Goal: Transaction & Acquisition: Purchase product/service

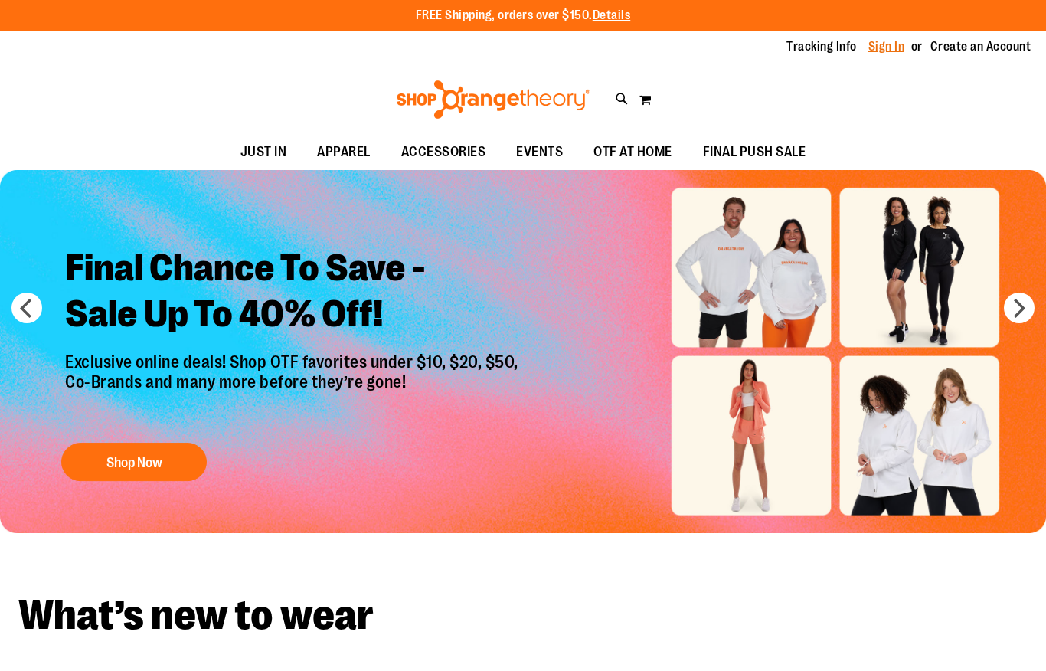
click at [887, 43] on link "Sign In" at bounding box center [886, 46] width 37 height 17
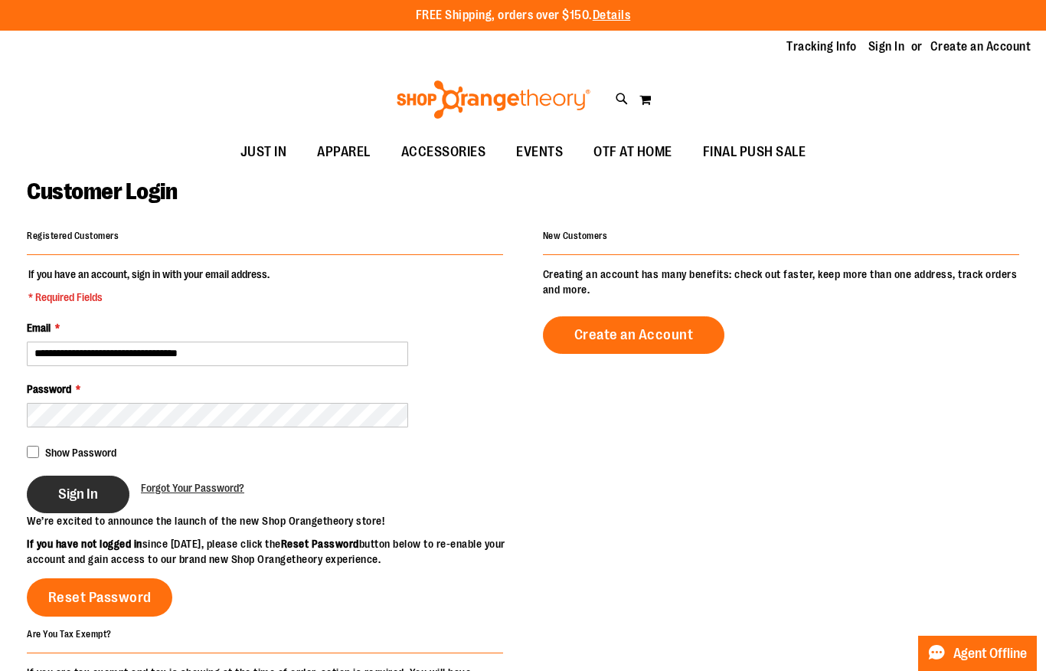
click at [108, 498] on button "Sign In" at bounding box center [78, 494] width 103 height 38
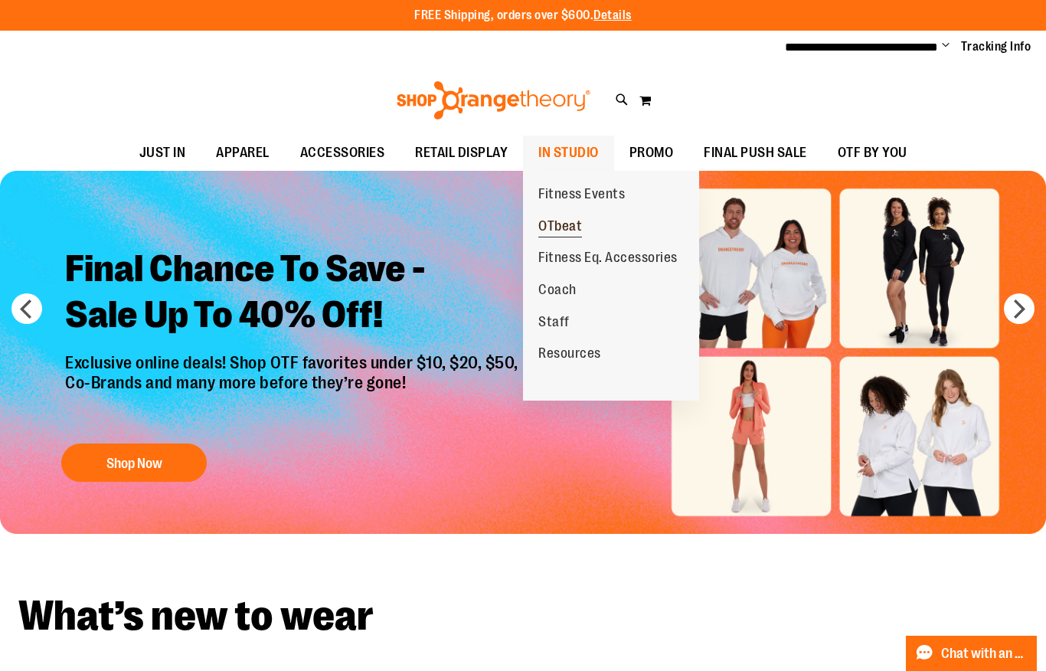
click at [559, 227] on span "OTbeat" at bounding box center [560, 227] width 44 height 19
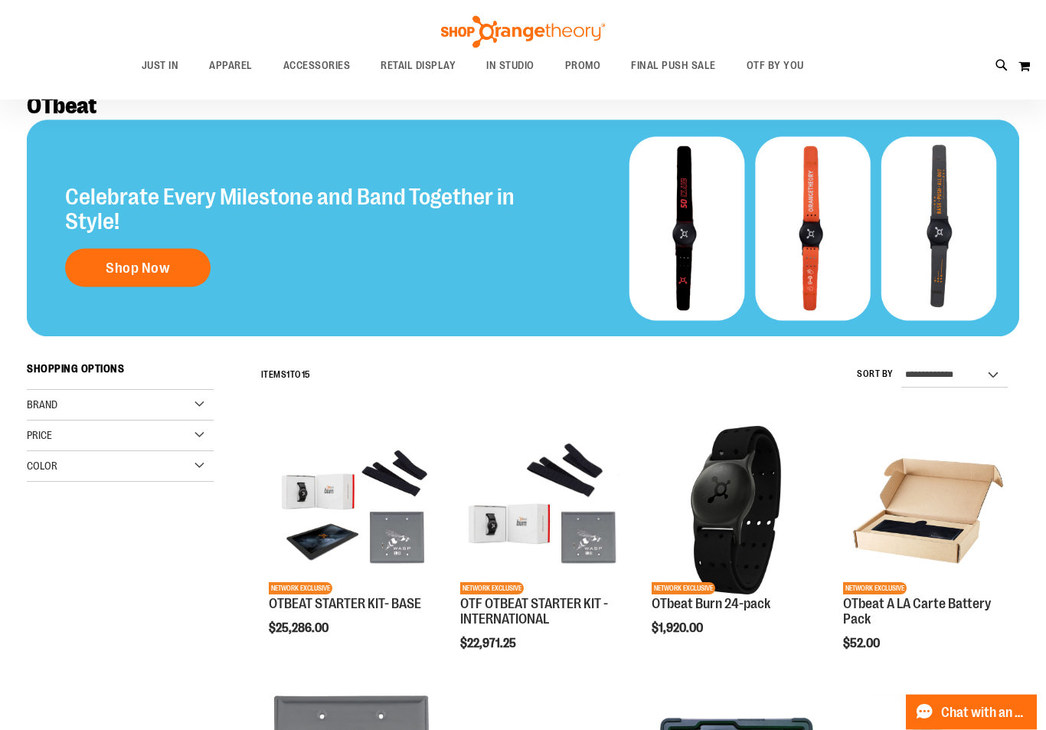
type input "**********"
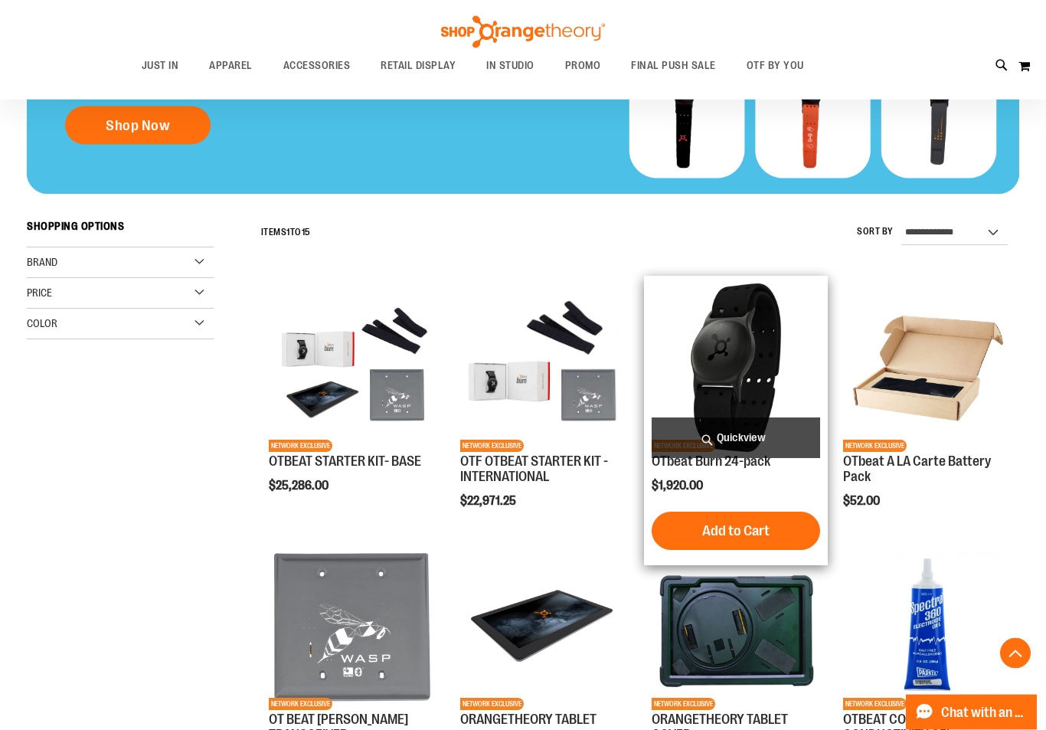
scroll to position [256, 0]
click at [717, 533] on span "Add to Cart" at bounding box center [735, 530] width 67 height 17
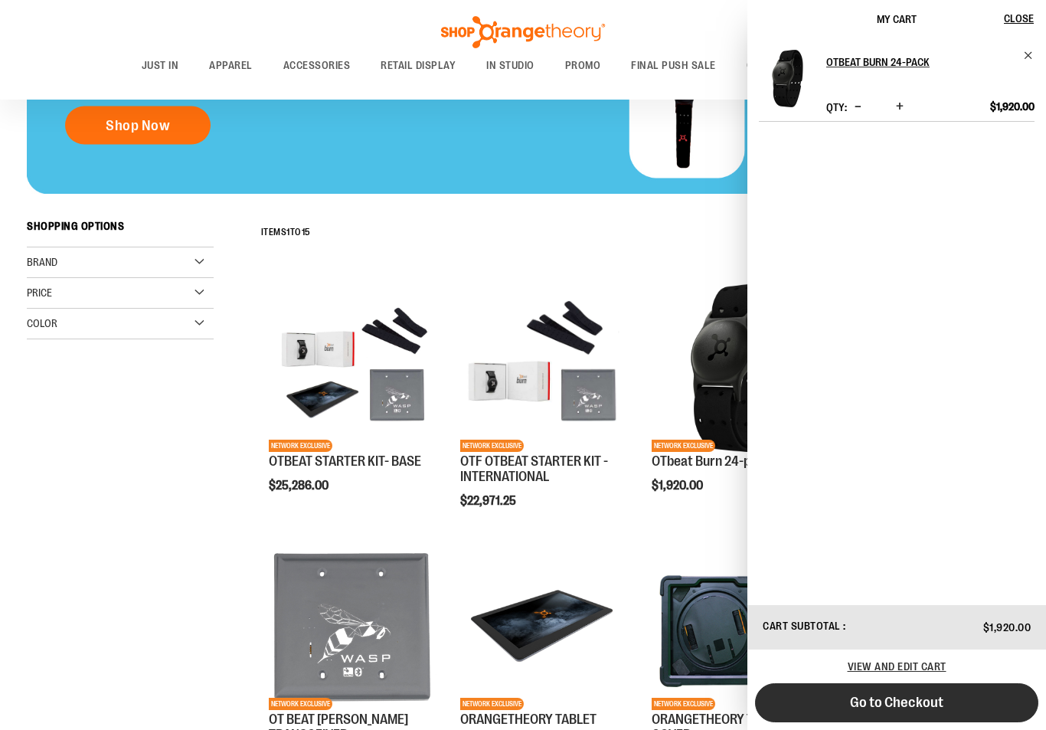
click at [917, 670] on button "Go to Checkout" at bounding box center [896, 702] width 283 height 39
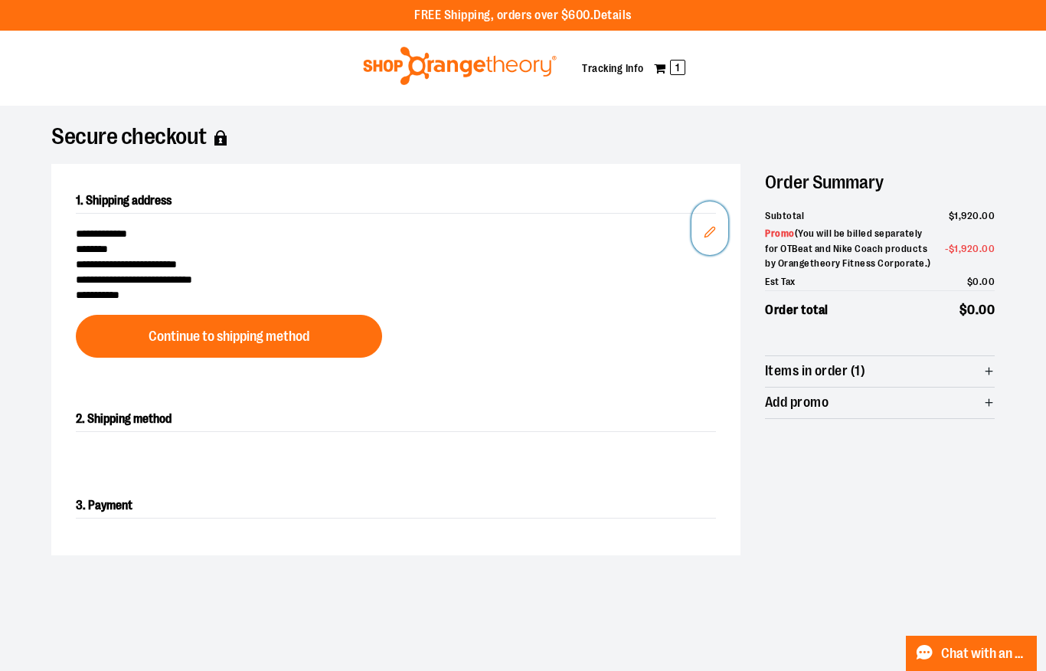
click at [714, 236] on icon "Edit" at bounding box center [710, 232] width 12 height 12
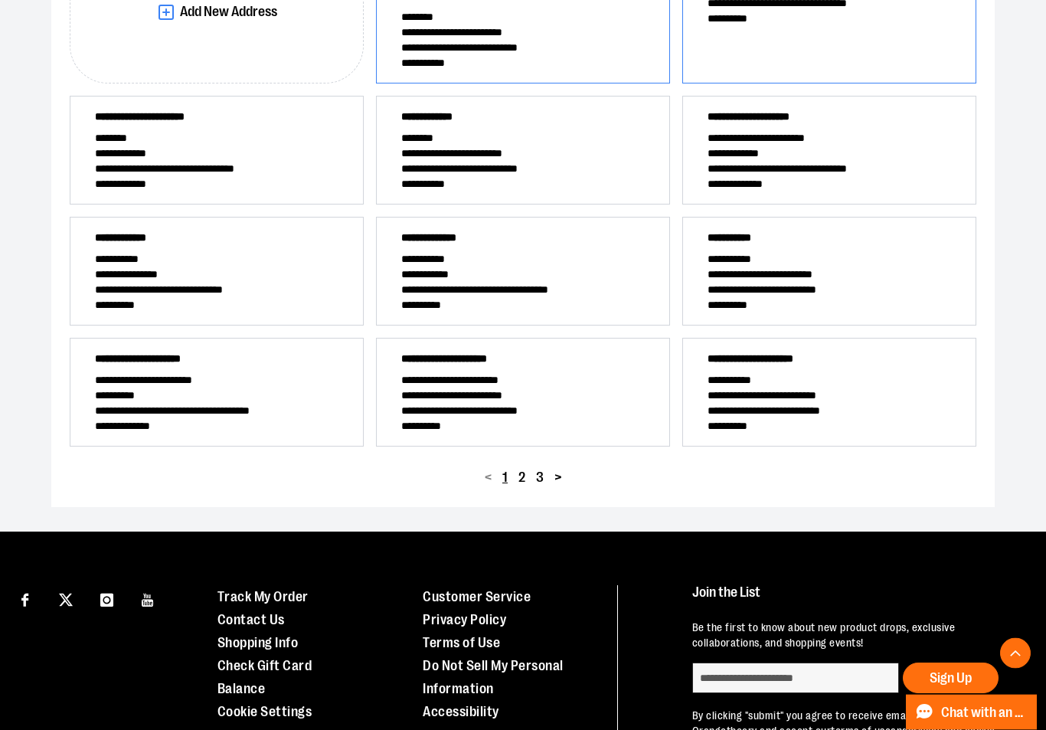
scroll to position [323, 0]
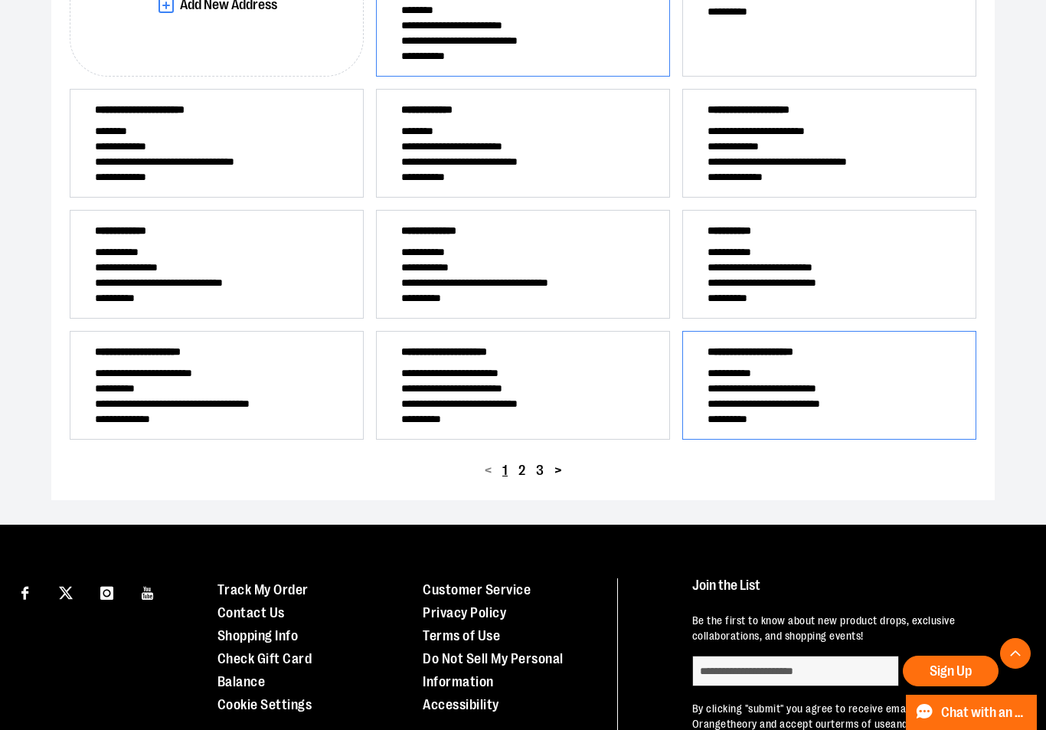
click at [876, 378] on span "**********" at bounding box center [828, 372] width 243 height 15
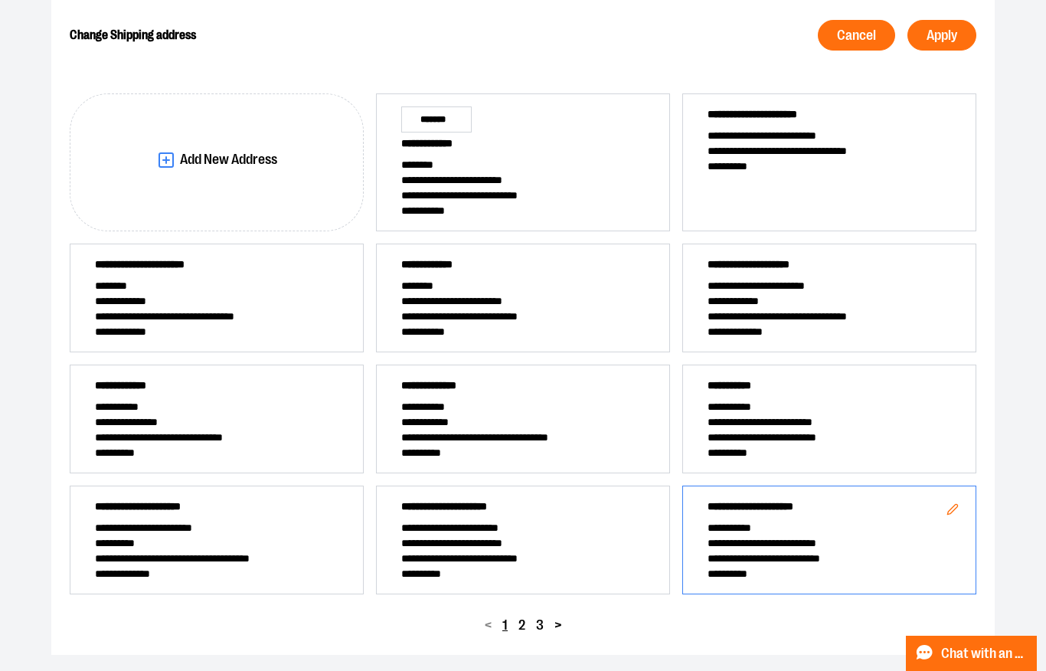
scroll to position [0, 0]
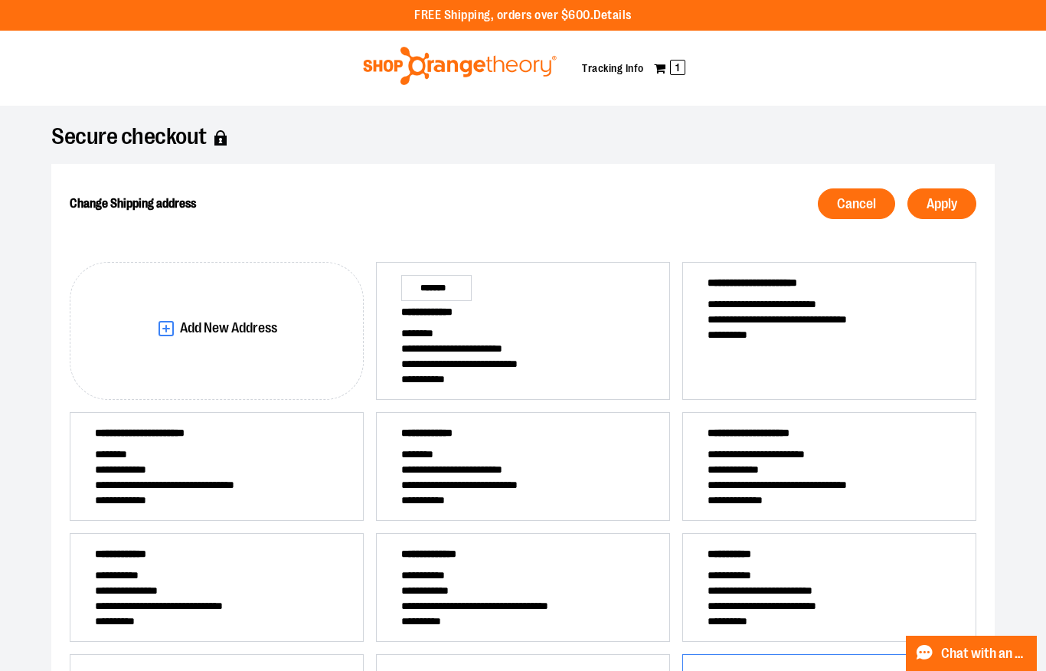
click at [939, 206] on span "Apply" at bounding box center [941, 204] width 31 height 15
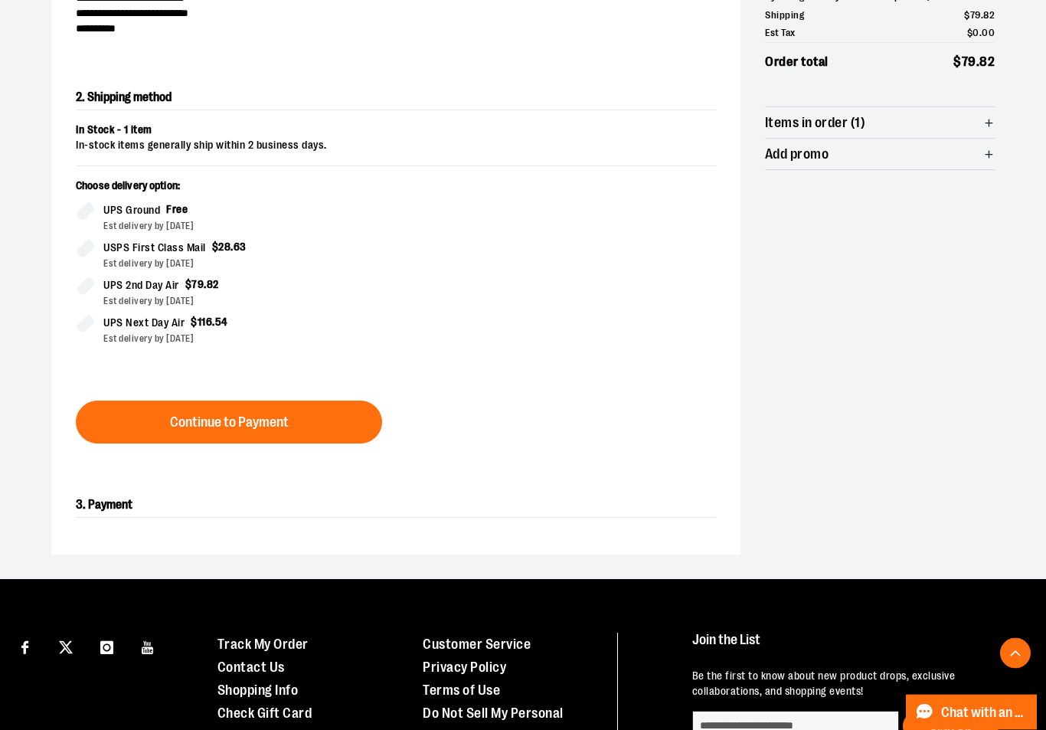
scroll to position [262, 0]
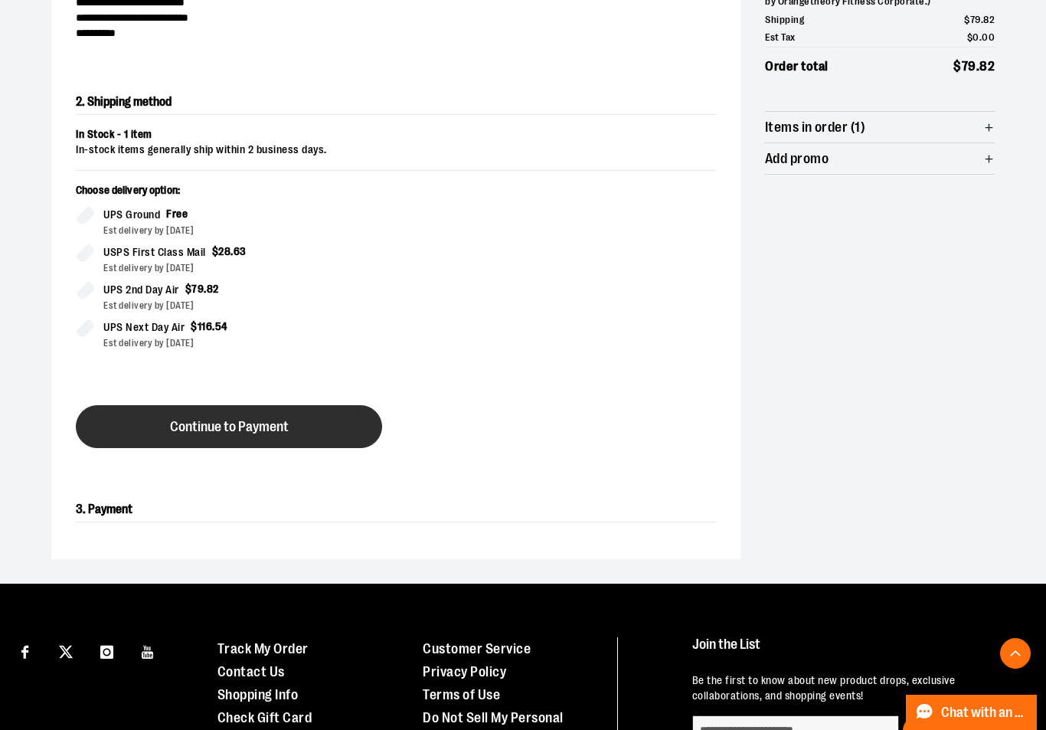
click at [317, 424] on button "Continue to Payment" at bounding box center [229, 426] width 306 height 43
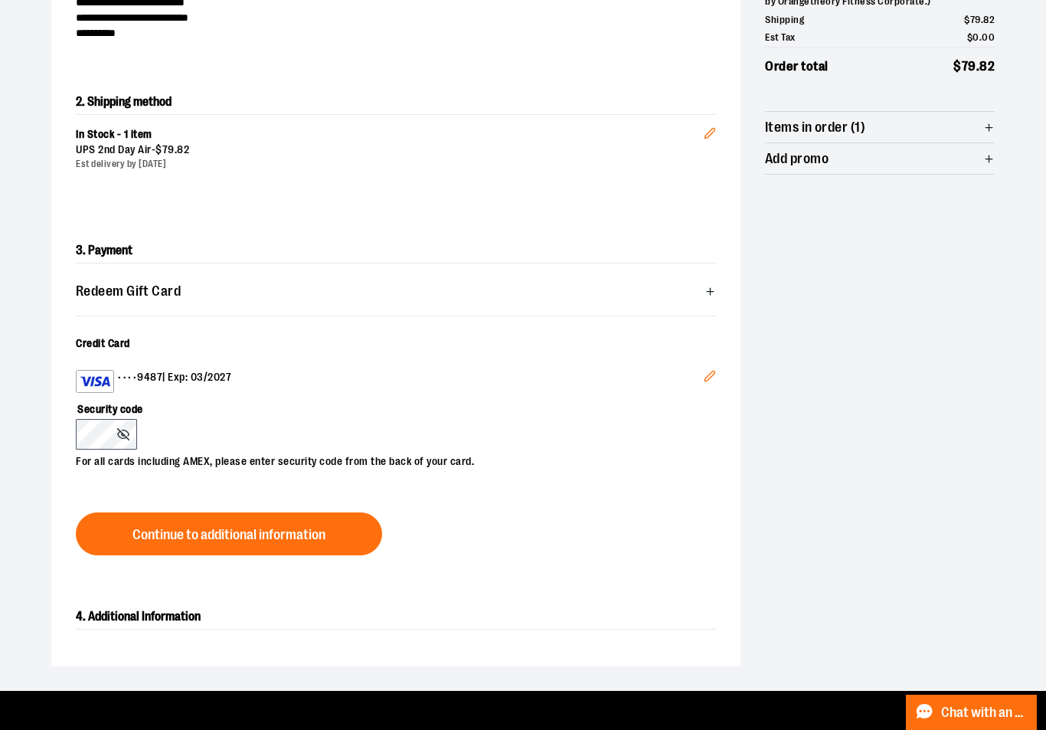
click at [720, 378] on button "Edit" at bounding box center [709, 378] width 37 height 41
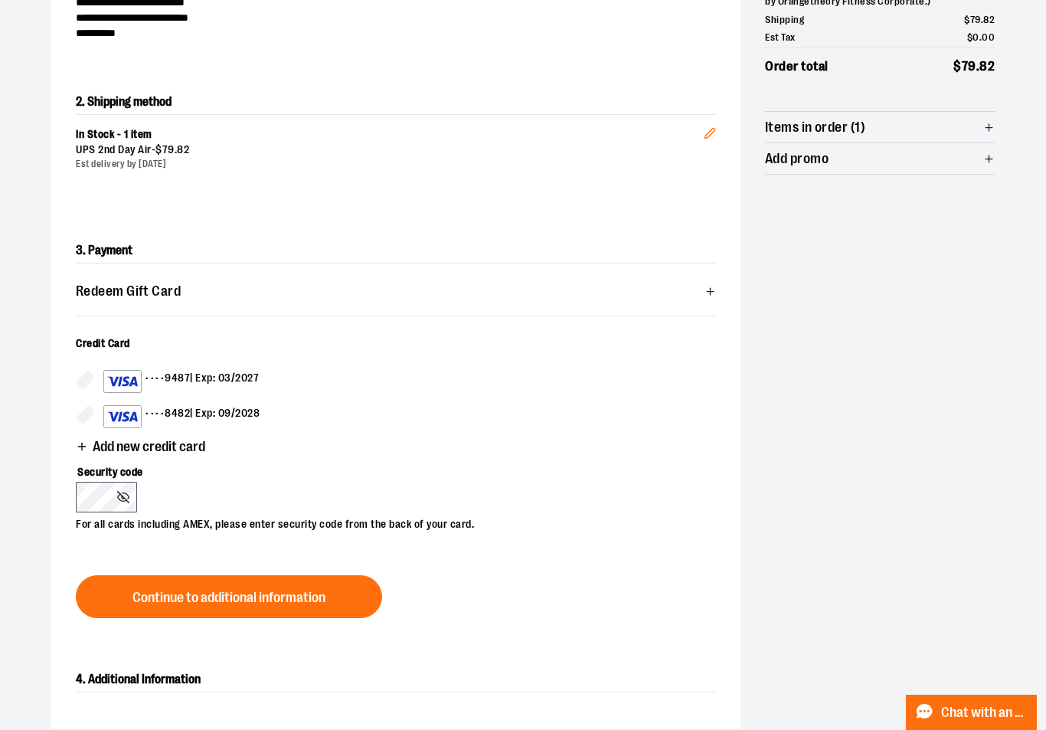
click at [238, 410] on div "•••• 8482 | Exp: 09/2028" at bounding box center [181, 416] width 156 height 23
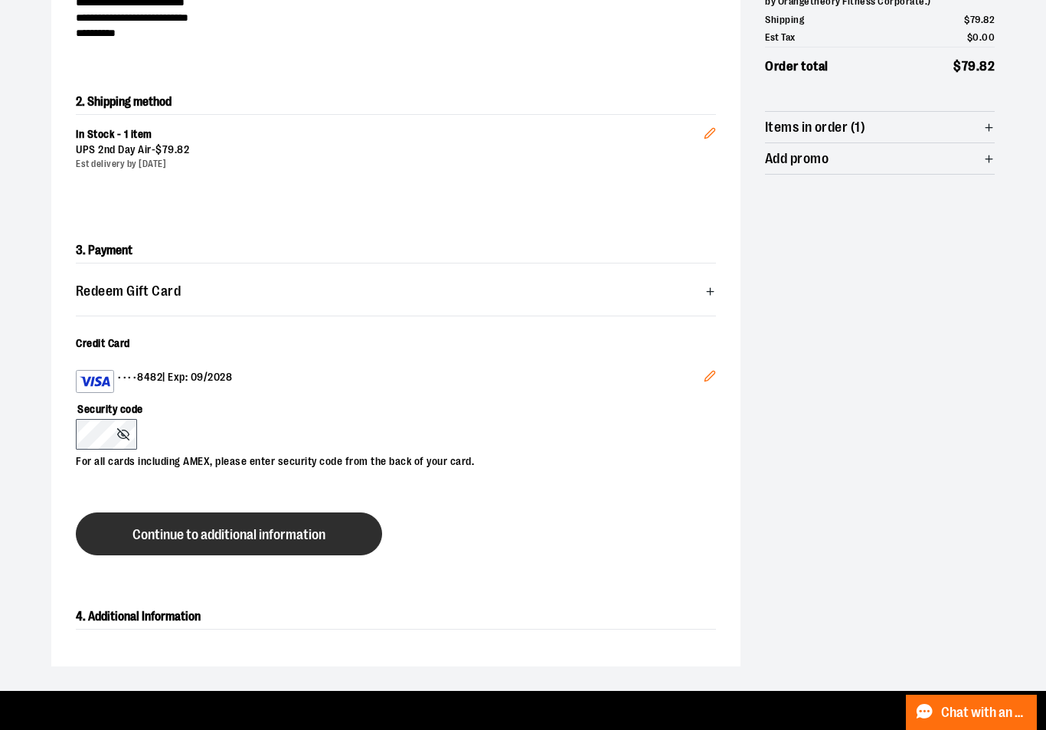
click at [132, 541] on span "Continue to additional information" at bounding box center [228, 535] width 193 height 15
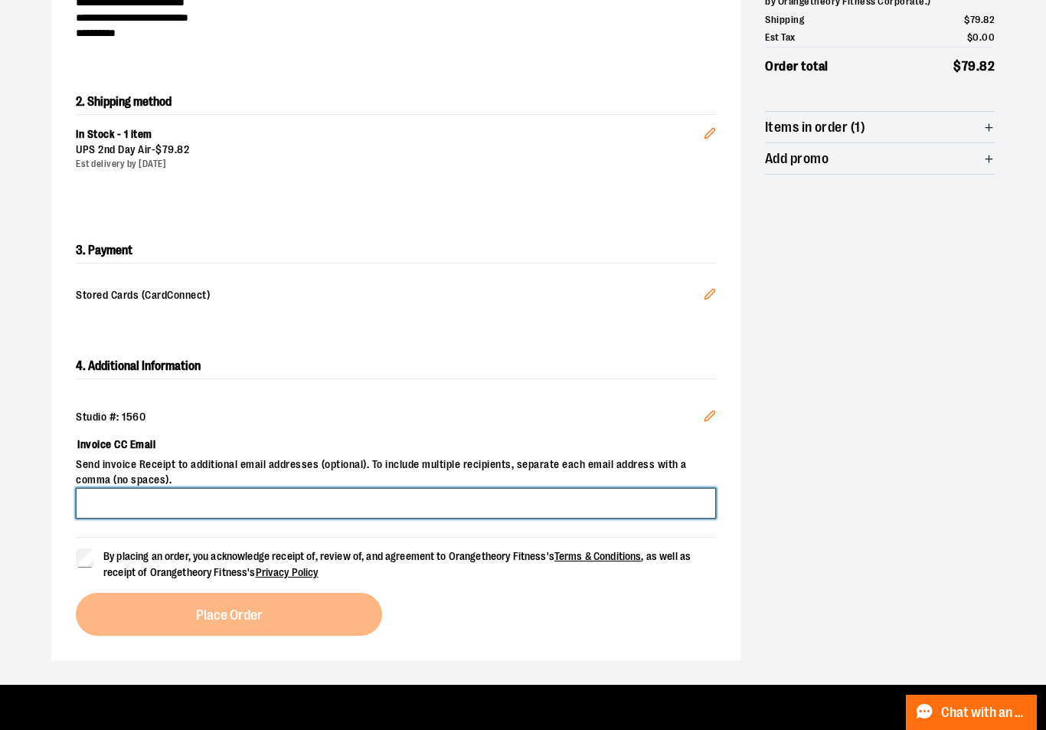
click at [139, 504] on input "Invoice CC Email" at bounding box center [396, 503] width 640 height 31
type input "**********"
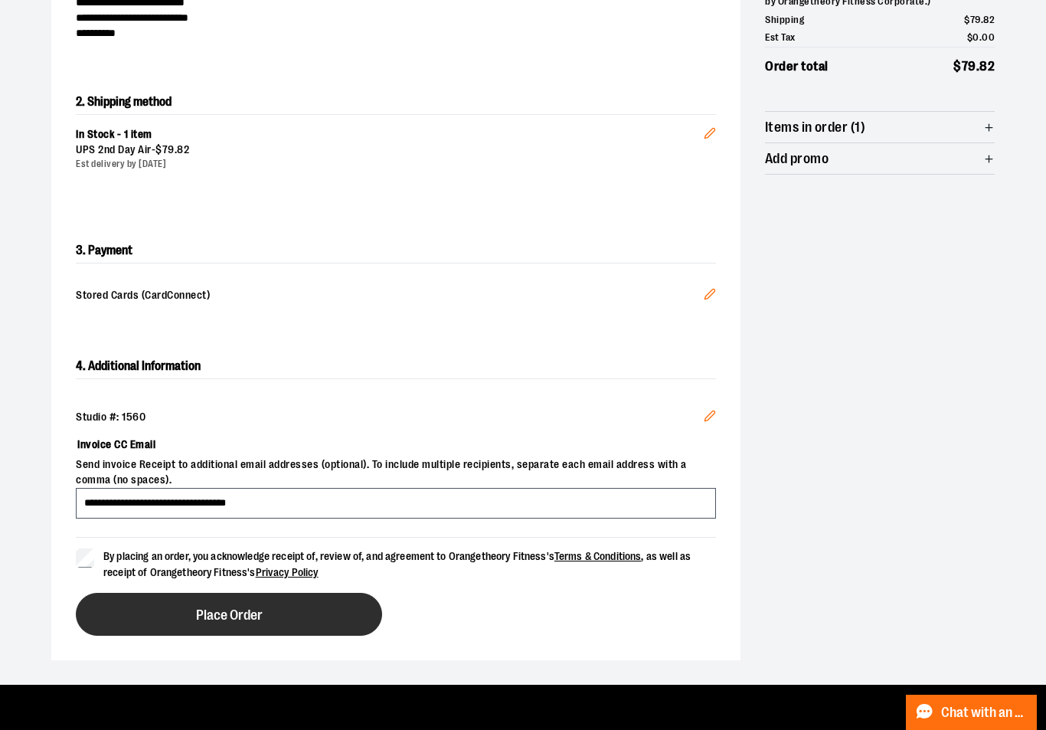
click at [196, 620] on span "Place Order" at bounding box center [229, 615] width 67 height 15
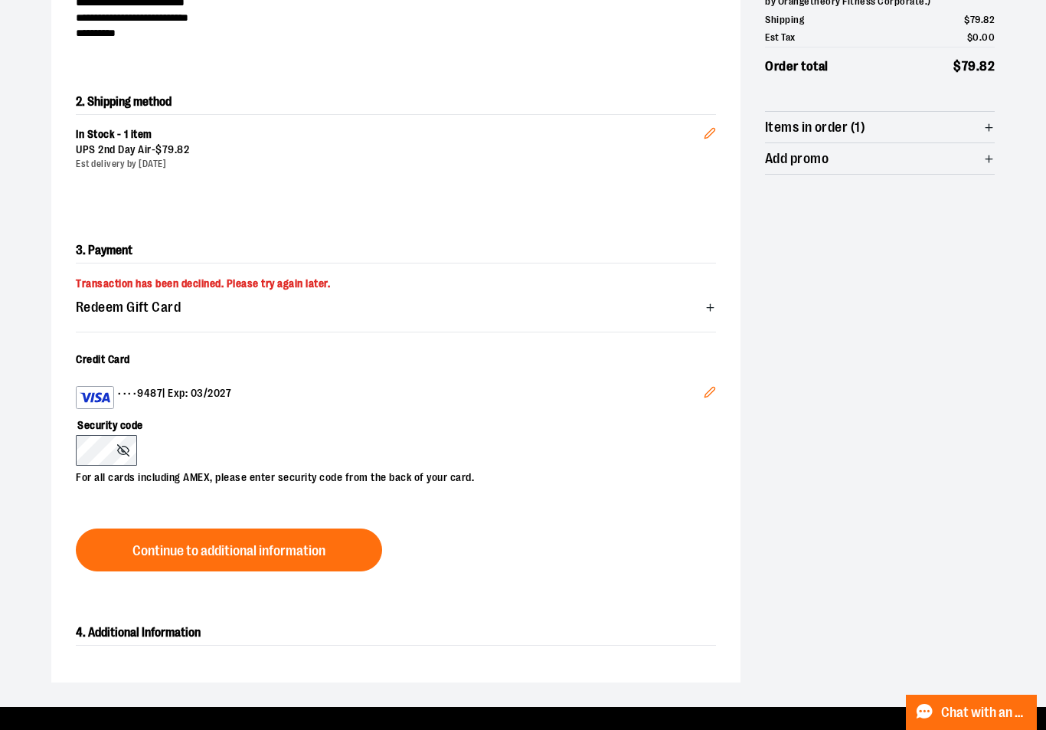
click at [704, 390] on icon "Edit" at bounding box center [710, 392] width 12 height 12
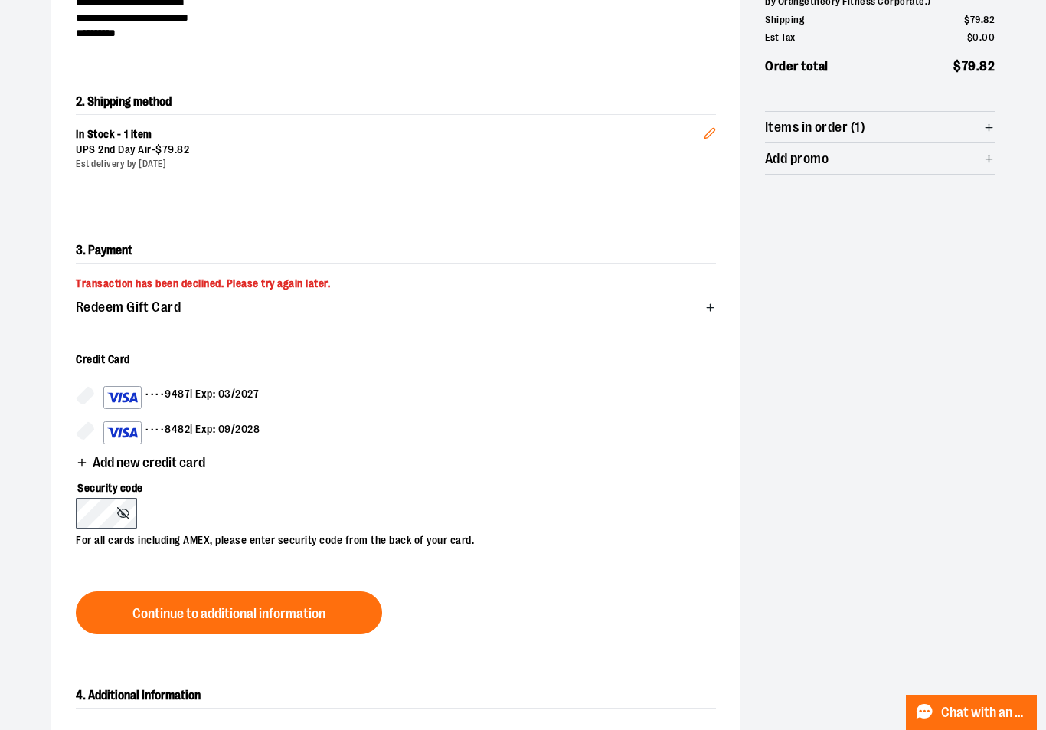
click at [191, 437] on div "•••• 8482 | Exp: 09/2028" at bounding box center [181, 432] width 156 height 23
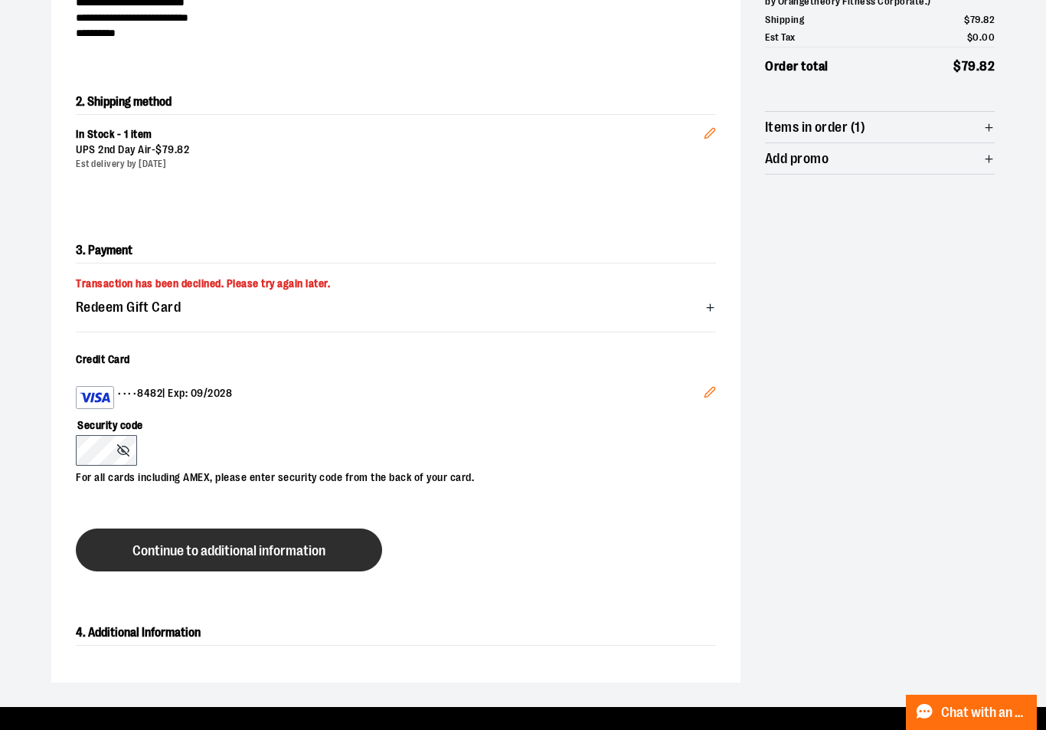
click at [193, 544] on span "Continue to additional information" at bounding box center [228, 551] width 193 height 15
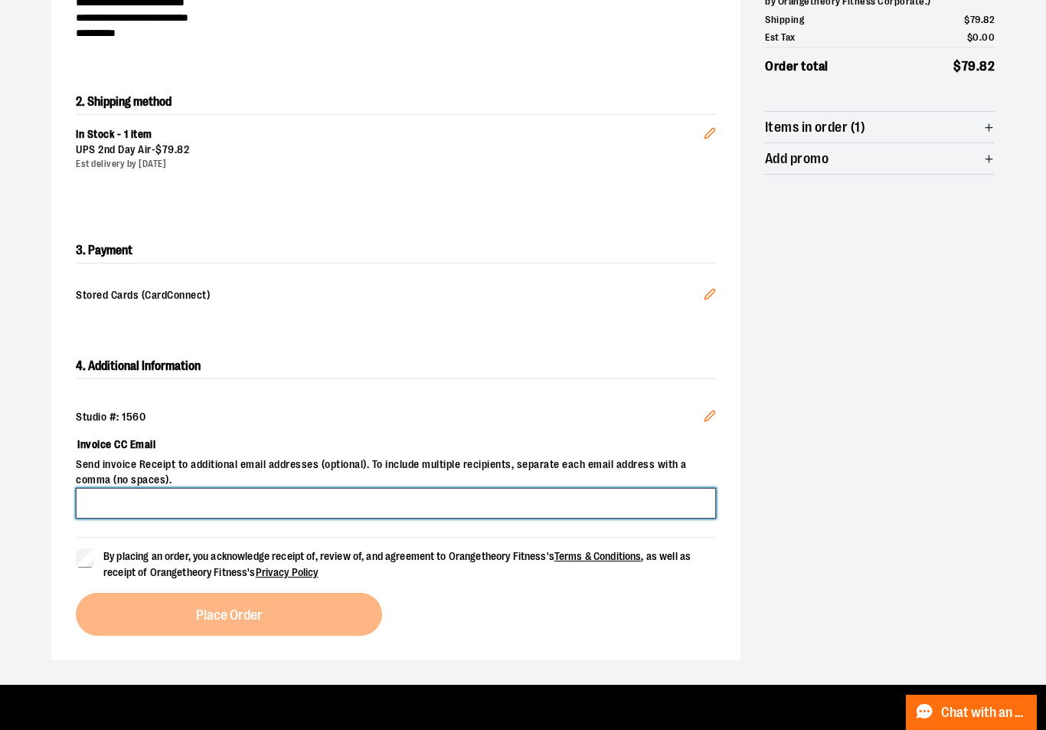
click at [179, 502] on input "Invoice CC Email" at bounding box center [396, 503] width 640 height 31
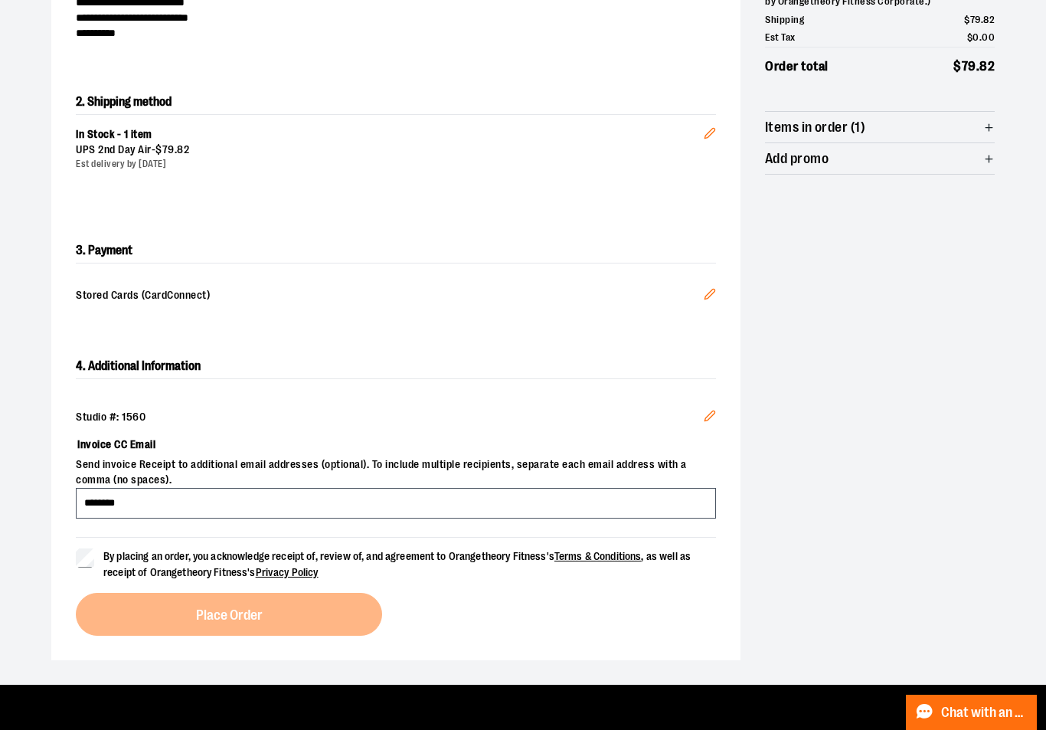
type input "**********"
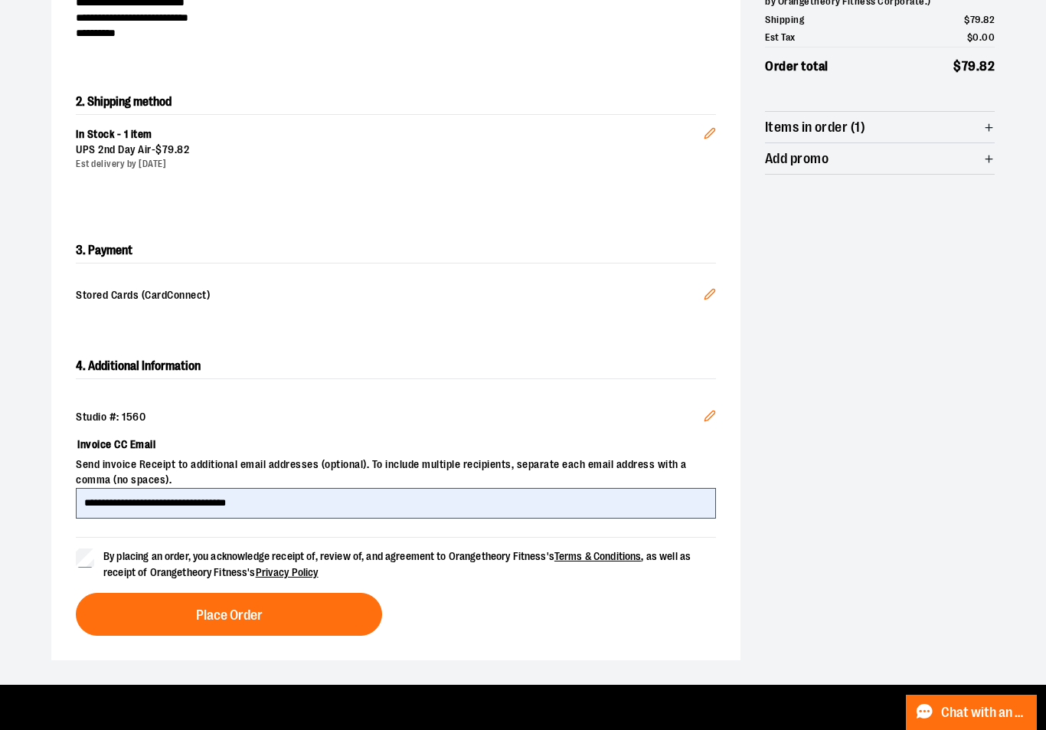
click at [221, 611] on span "Place Order" at bounding box center [229, 615] width 67 height 15
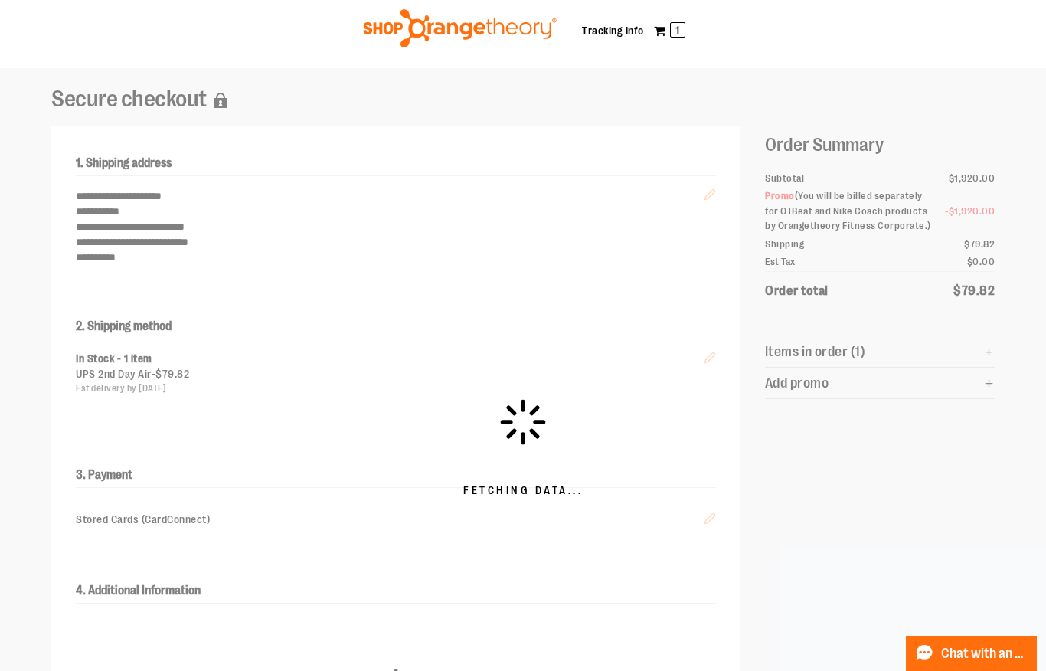
scroll to position [0, 0]
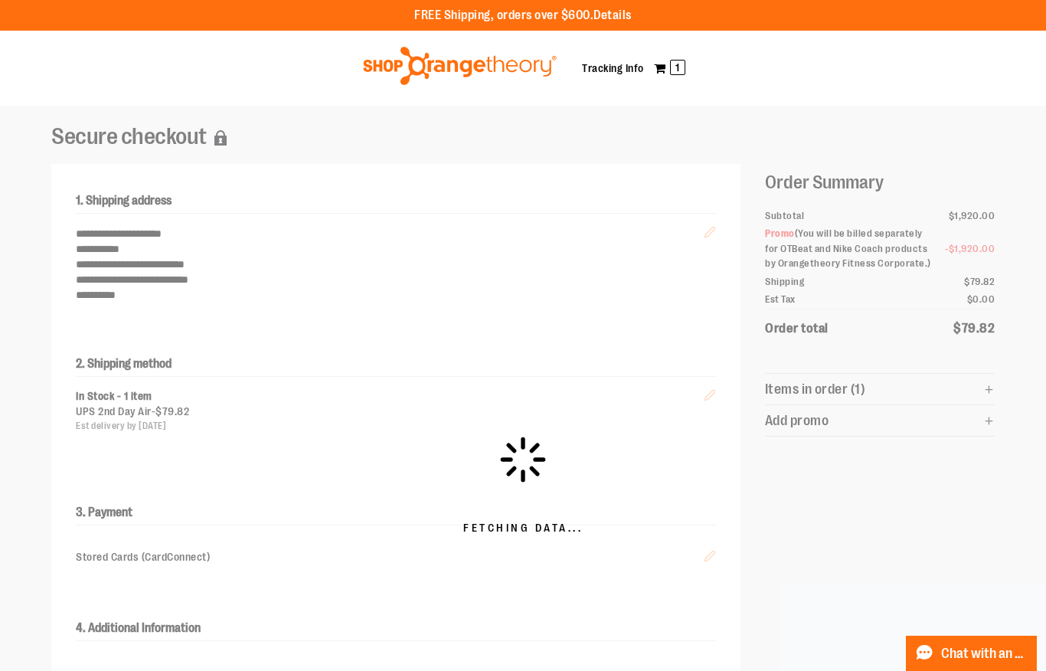
click at [310, 196] on div "Fetching Data..." at bounding box center [523, 485] width 1046 height 759
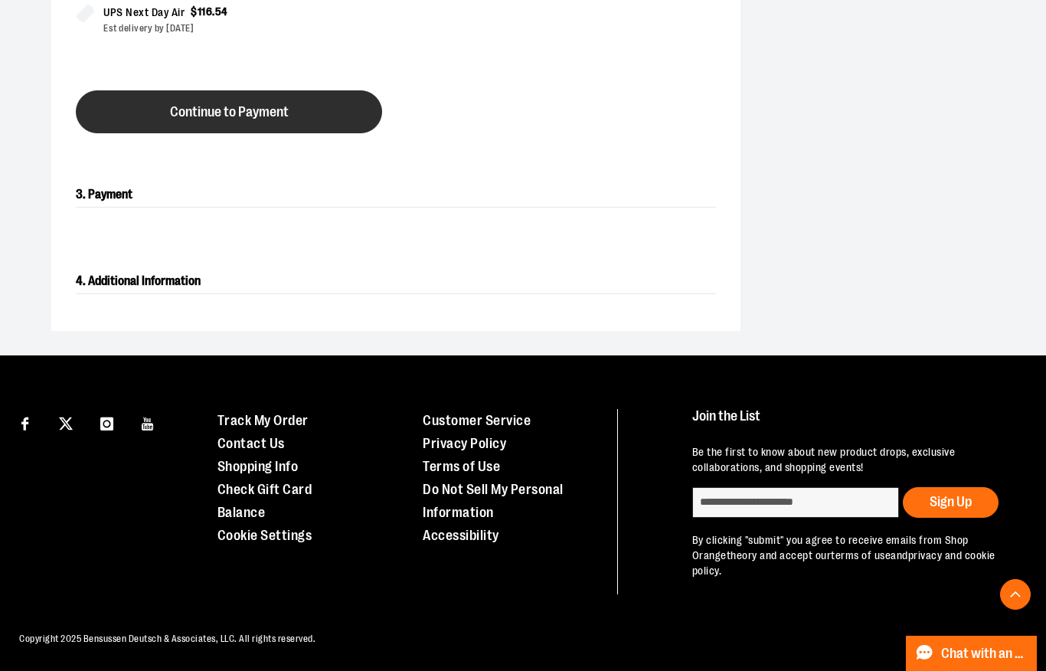
click at [333, 113] on button "Continue to Payment" at bounding box center [229, 111] width 306 height 43
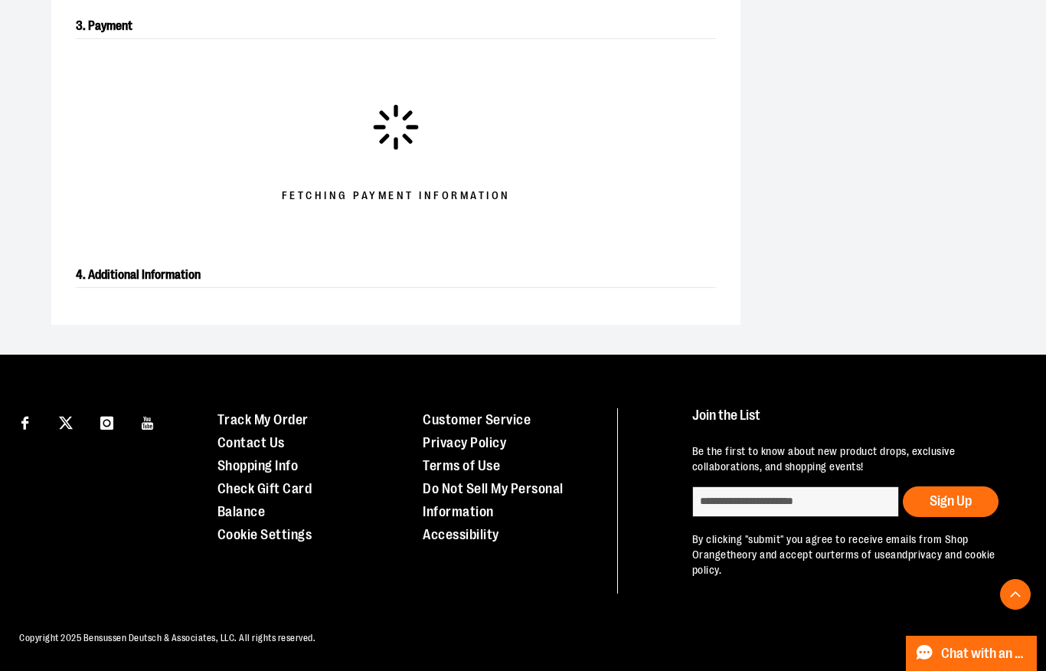
scroll to position [485, 0]
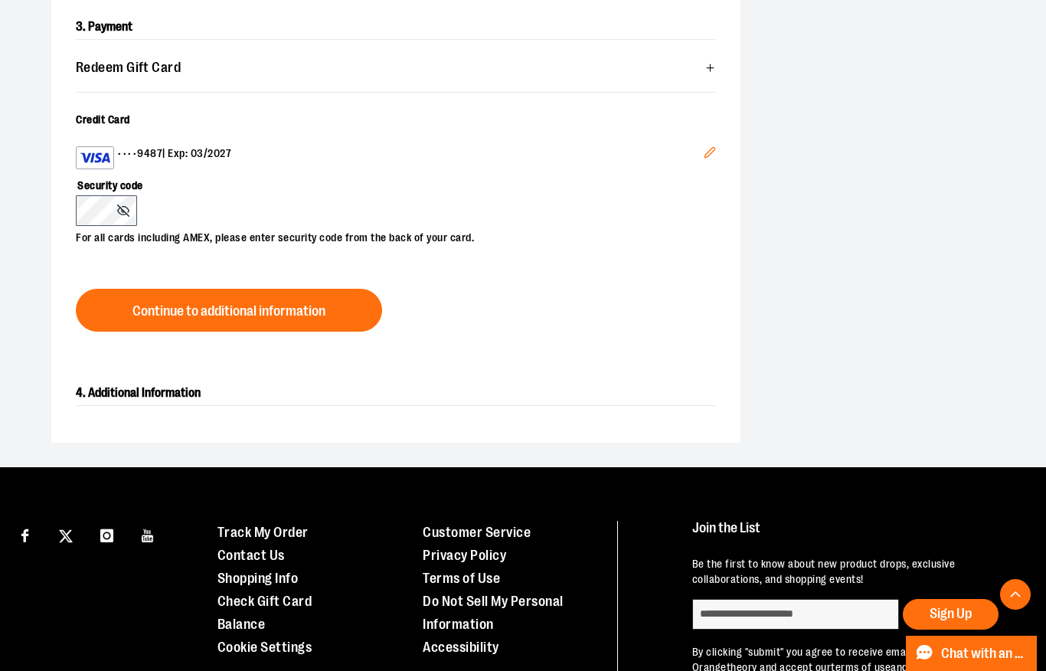
click at [711, 155] on icon "Edit" at bounding box center [710, 152] width 12 height 12
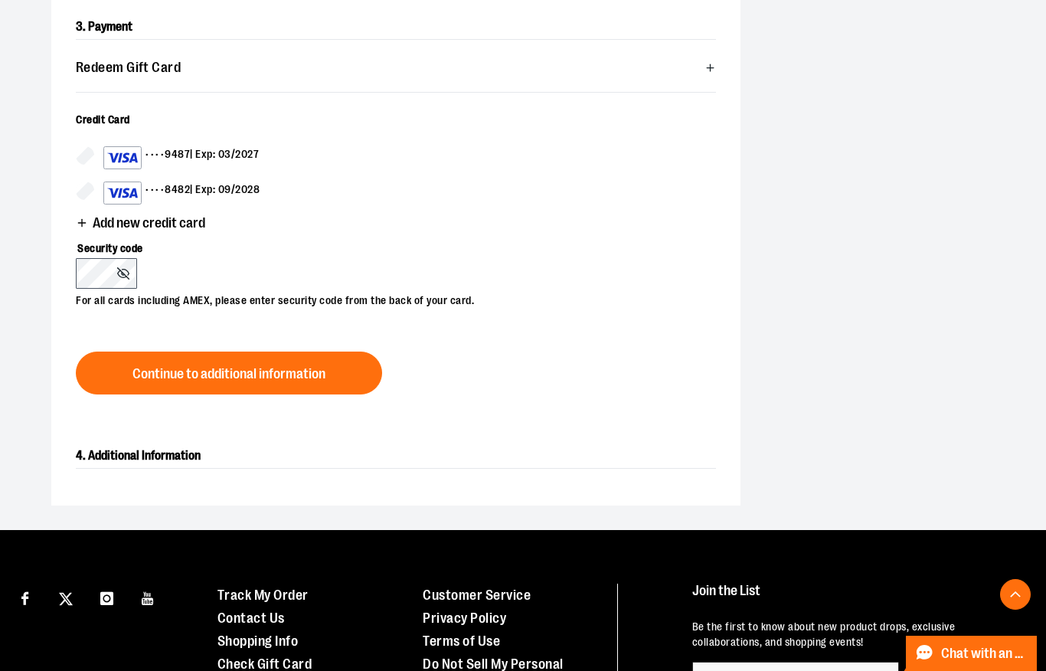
click at [212, 194] on div "•••• 8482 | Exp: 09/2028" at bounding box center [181, 192] width 156 height 23
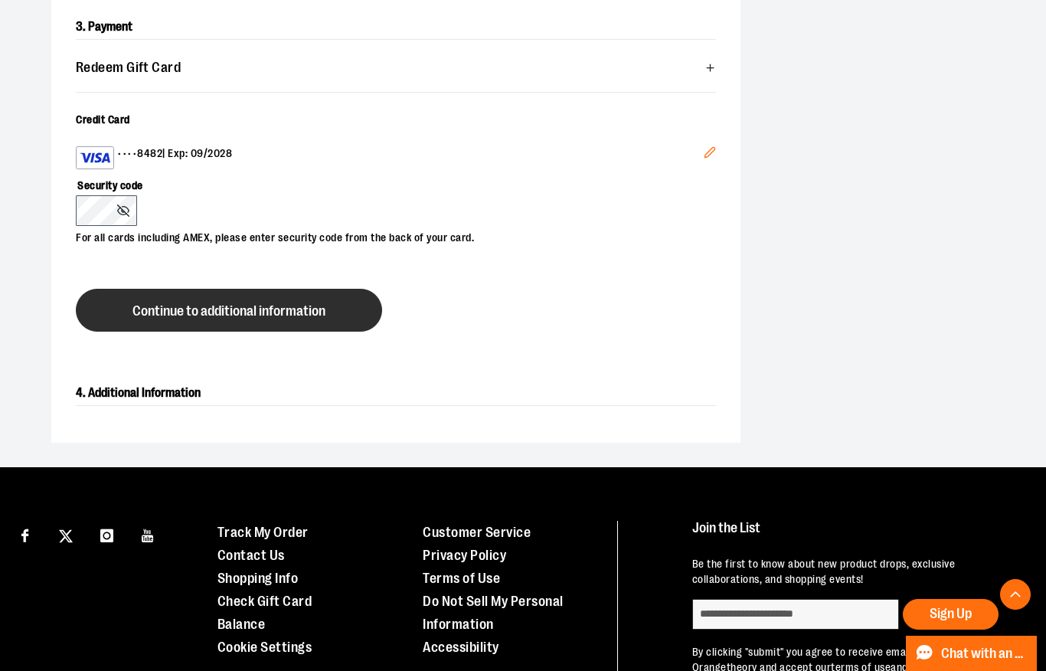
click at [184, 318] on span "Continue to additional information" at bounding box center [228, 311] width 193 height 15
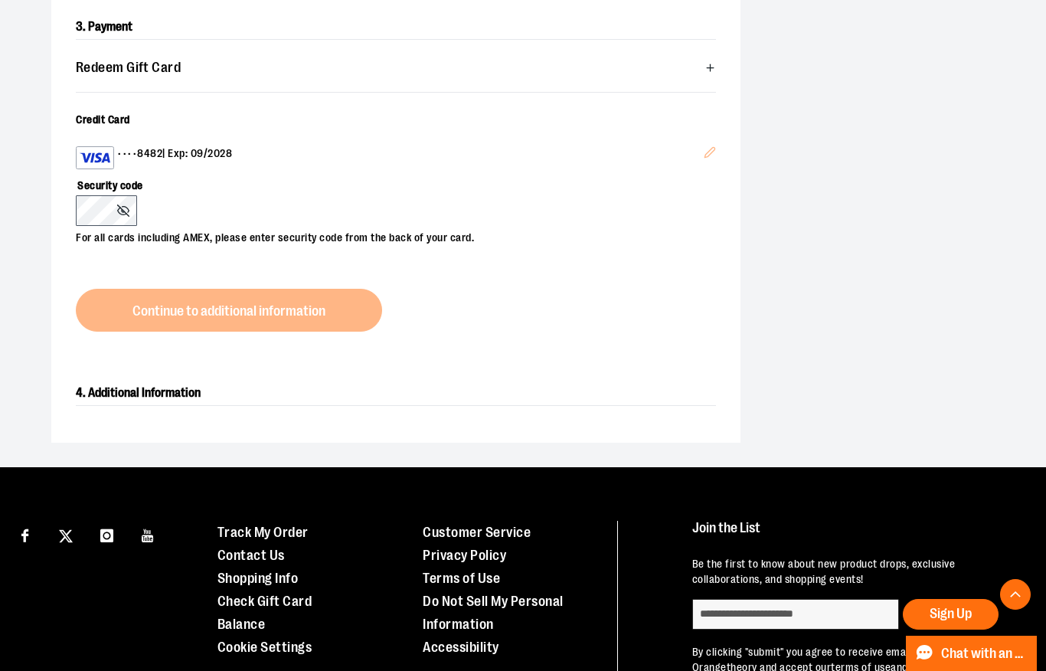
scroll to position [466, 0]
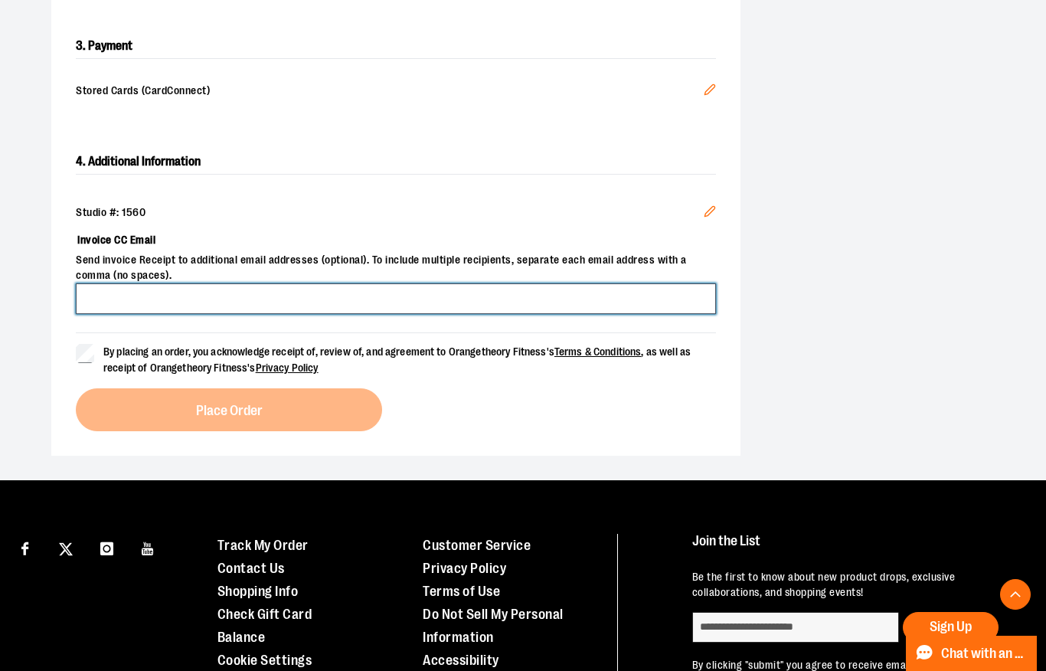
click at [212, 298] on input "Invoice CC Email" at bounding box center [396, 298] width 640 height 31
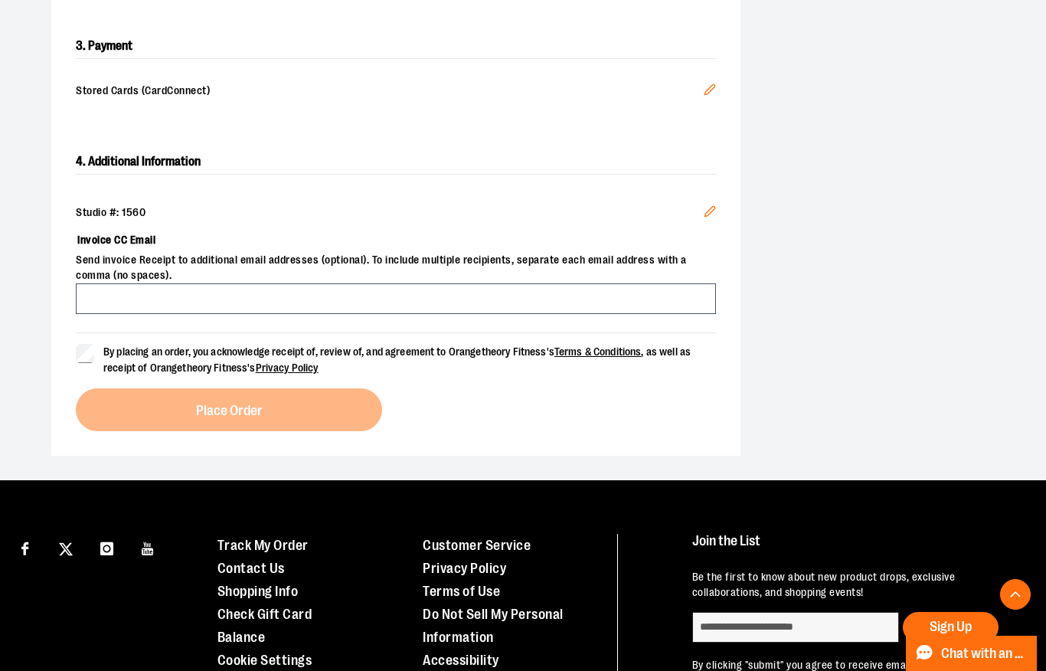
type input "**********"
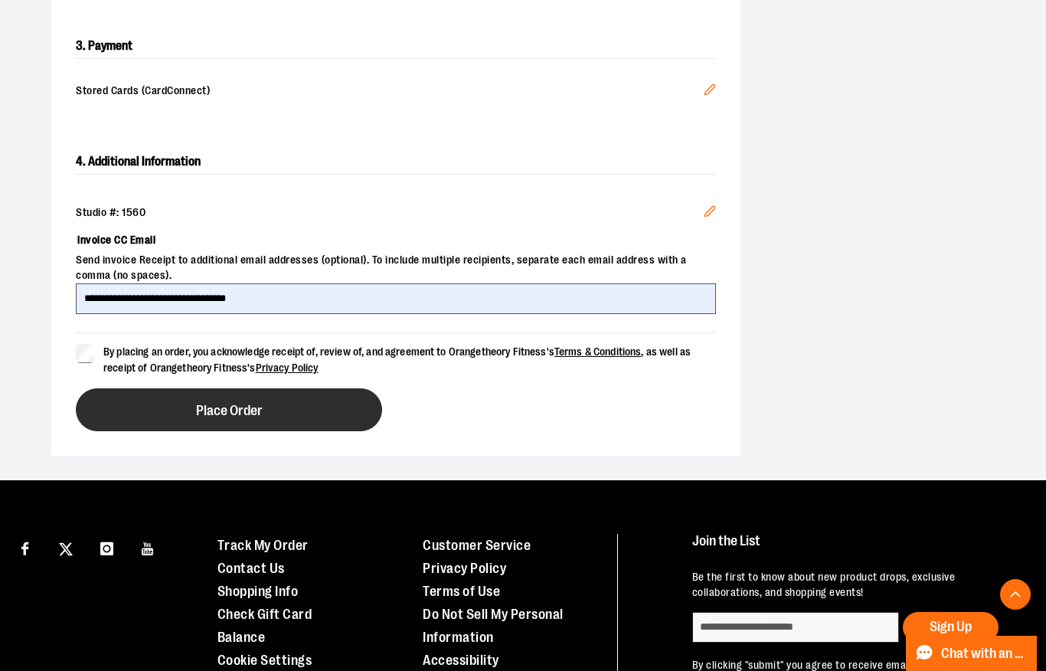
click at [191, 417] on button "Place Order" at bounding box center [229, 409] width 306 height 43
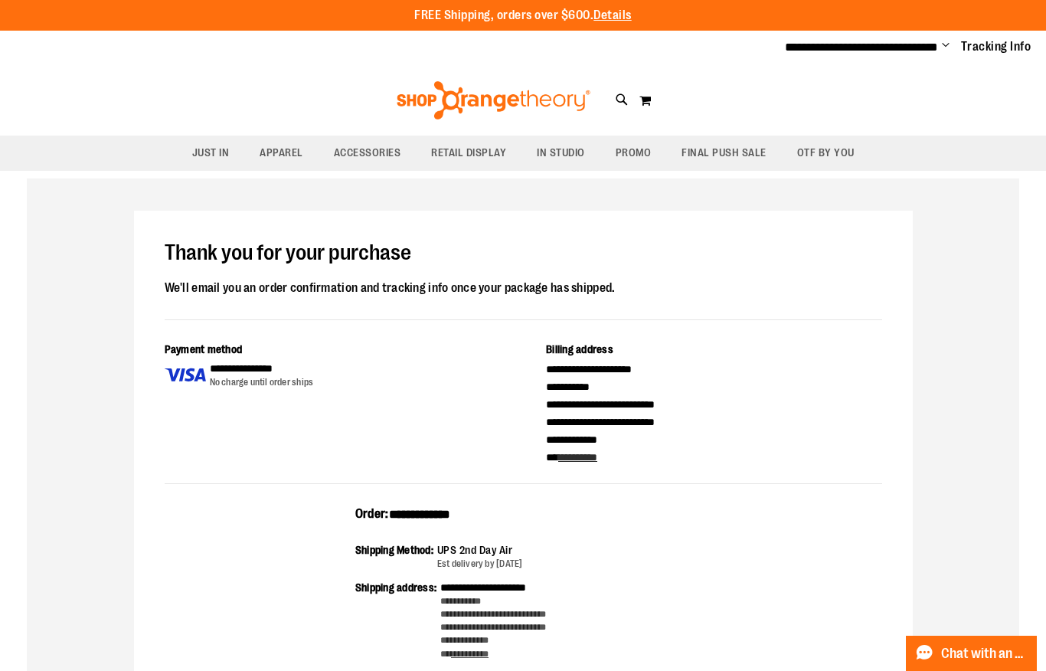
click at [918, 472] on div "**********" at bounding box center [523, 679] width 992 height 1003
type input "**********"
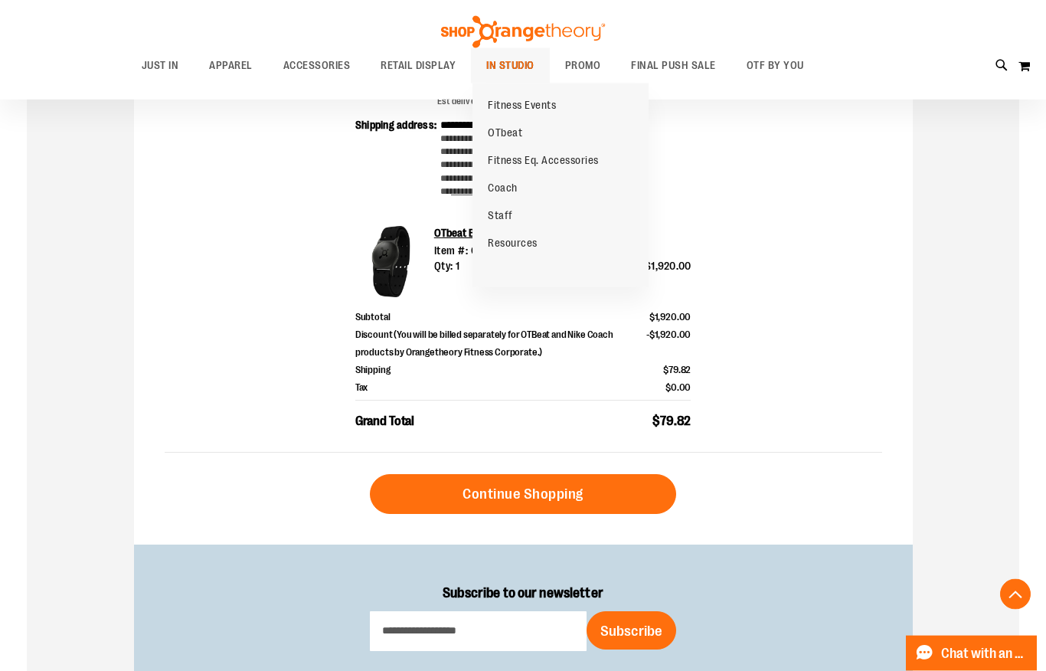
scroll to position [461, 0]
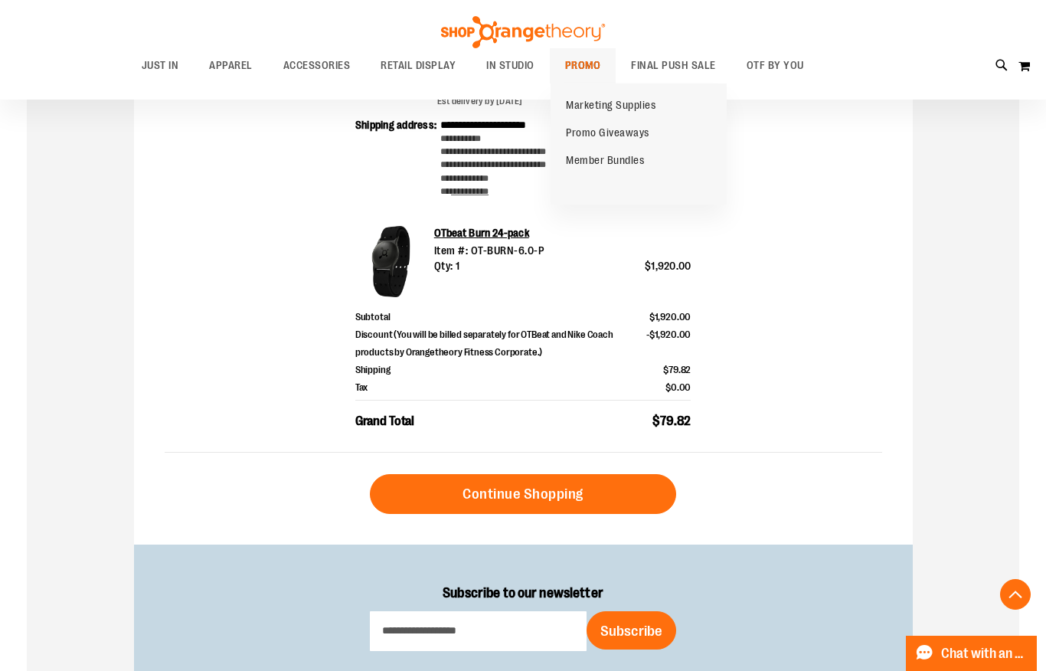
click at [593, 60] on span "PROMO" at bounding box center [583, 65] width 36 height 34
click at [590, 65] on span "PROMO" at bounding box center [583, 65] width 36 height 34
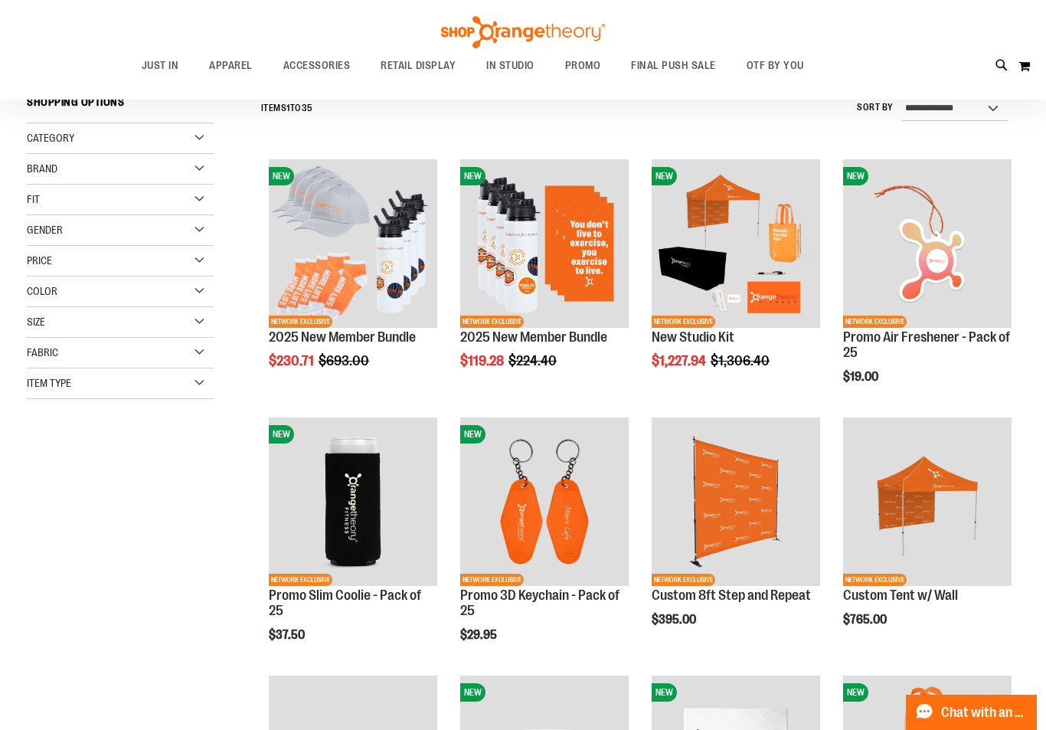
type input "**********"
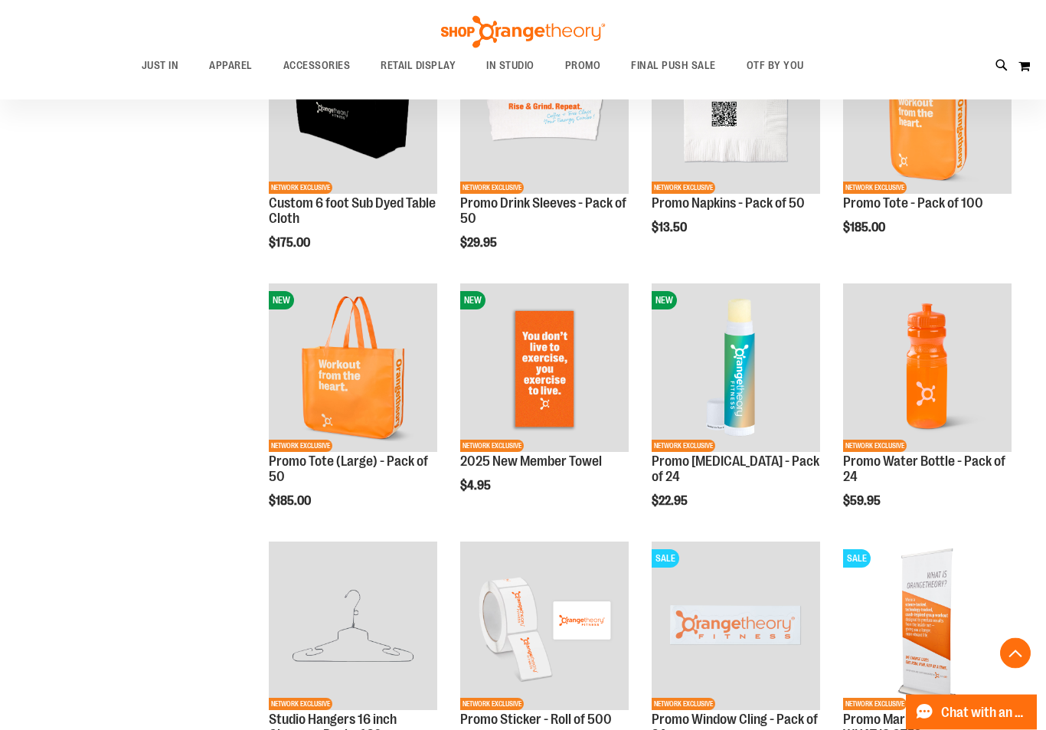
scroll to position [795, 0]
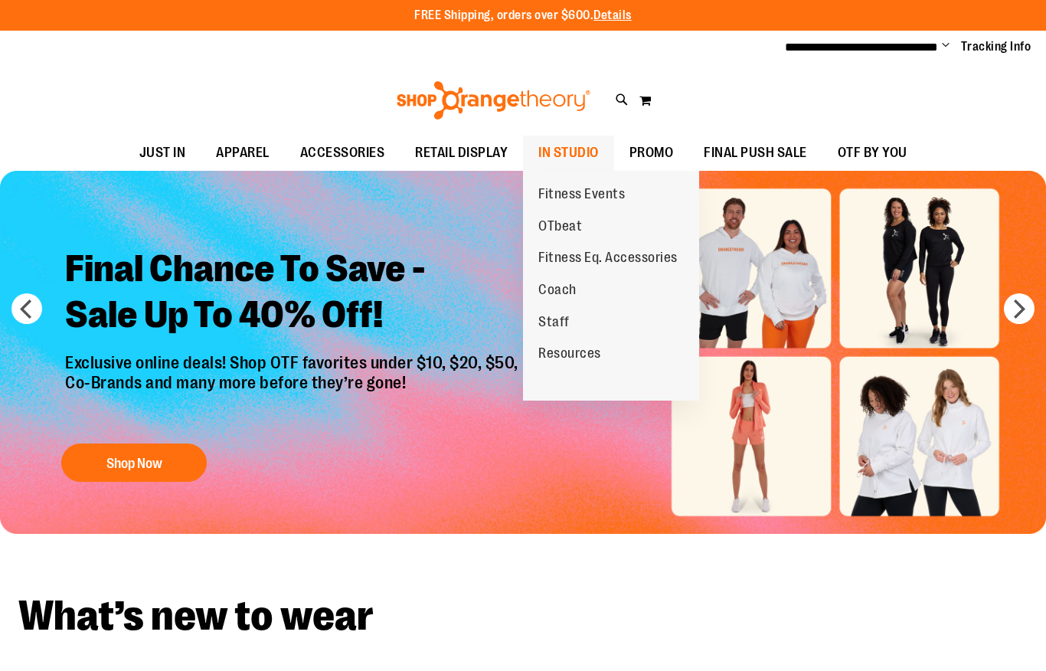
click at [583, 153] on span "IN STUDIO" at bounding box center [568, 153] width 60 height 34
click at [577, 198] on span "Fitness Events" at bounding box center [581, 195] width 87 height 19
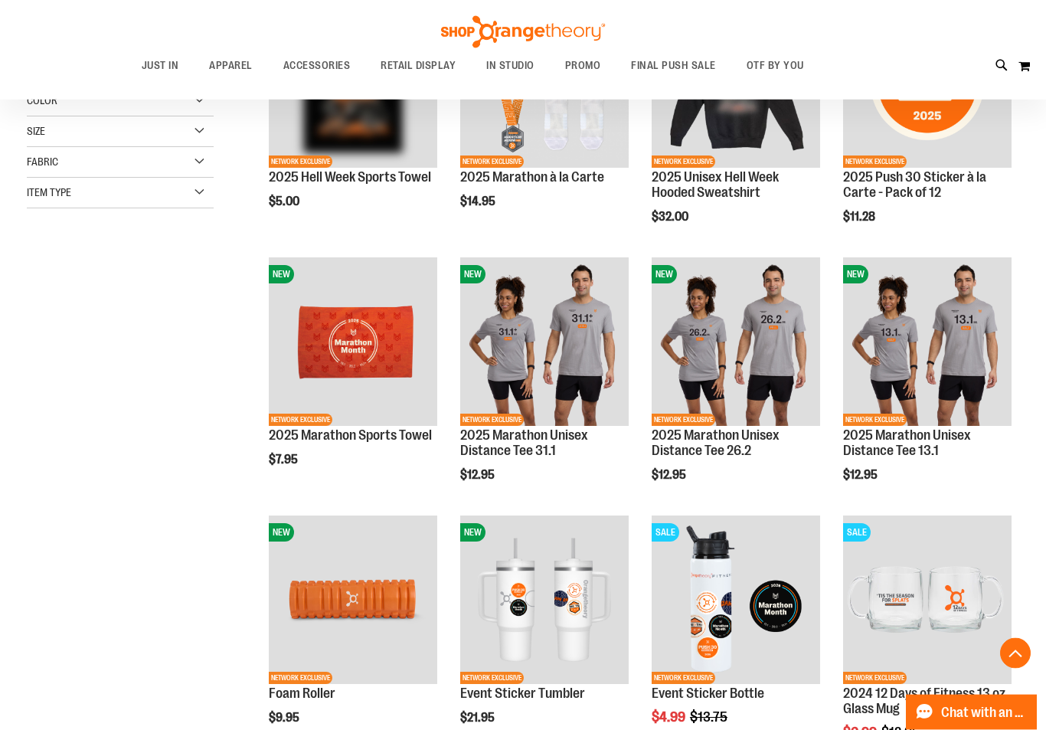
type input "**********"
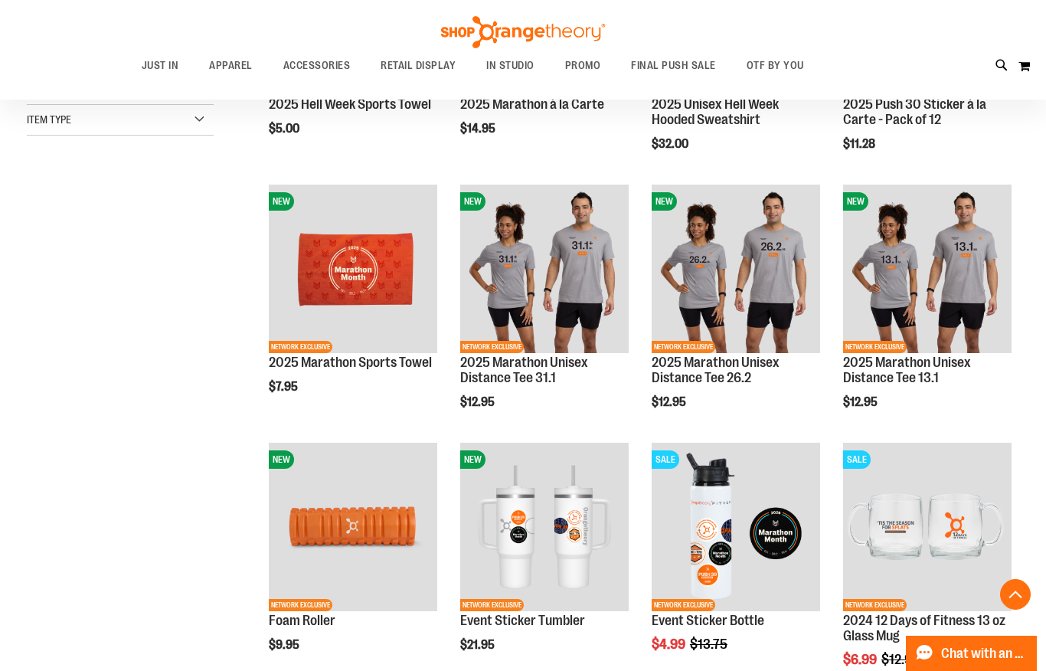
scroll to position [284, 0]
